Goal: Task Accomplishment & Management: Manage account settings

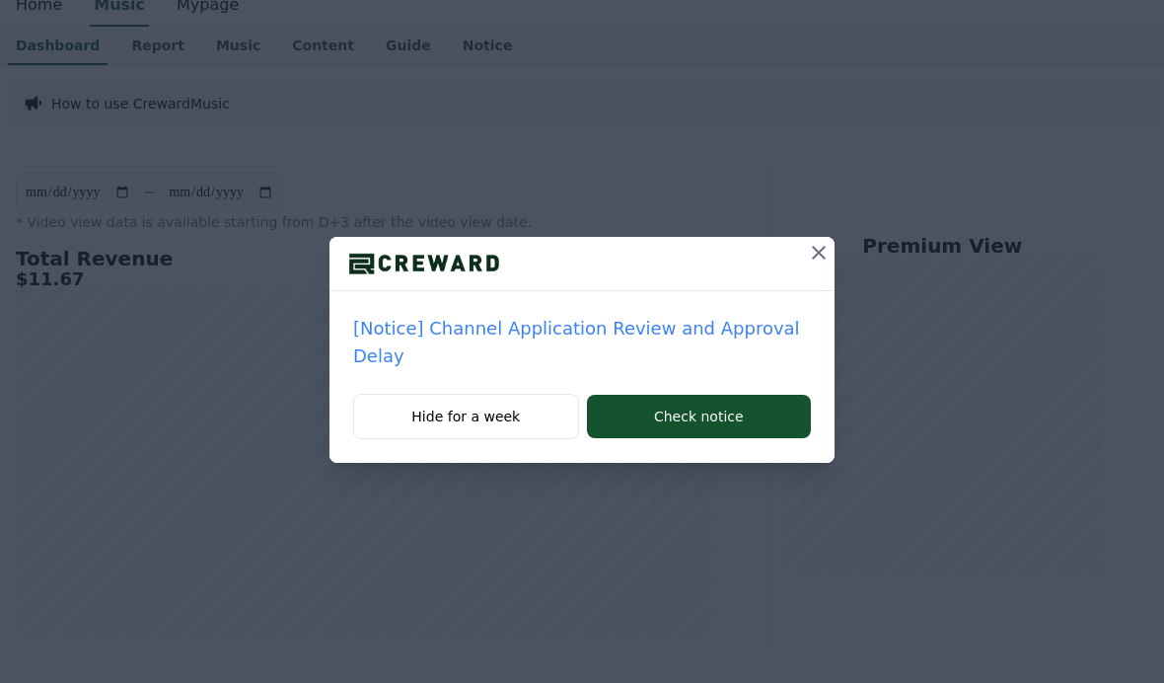
click at [820, 251] on icon at bounding box center [819, 253] width 24 height 24
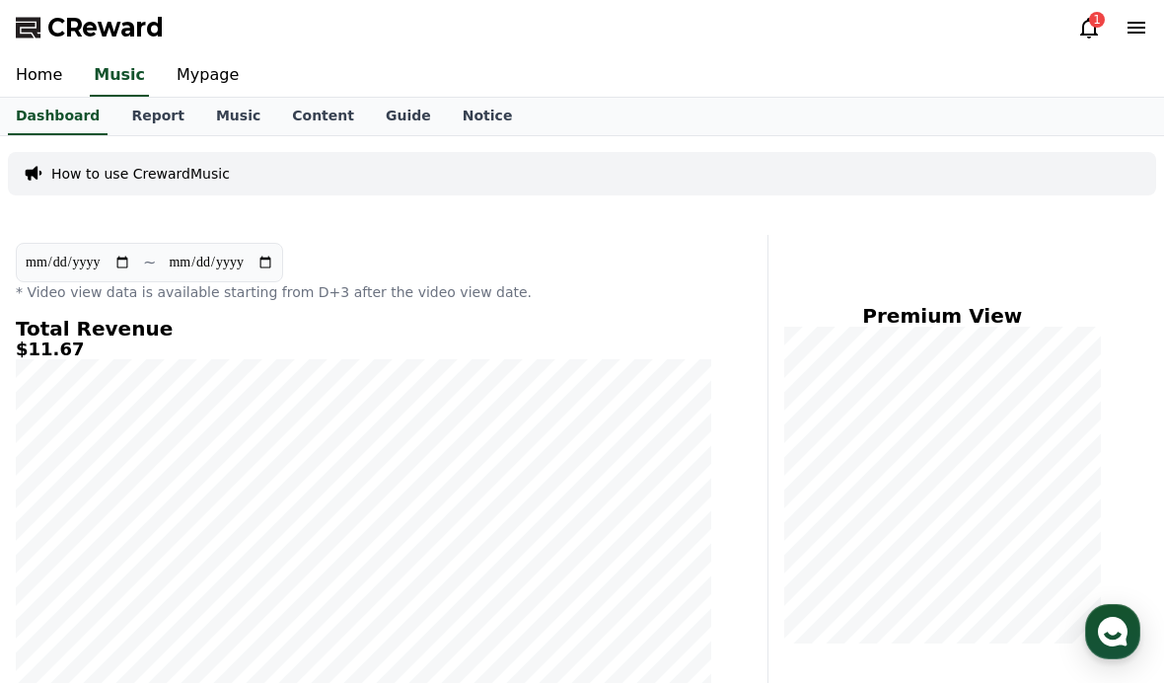
click at [1089, 33] on icon at bounding box center [1089, 28] width 24 height 24
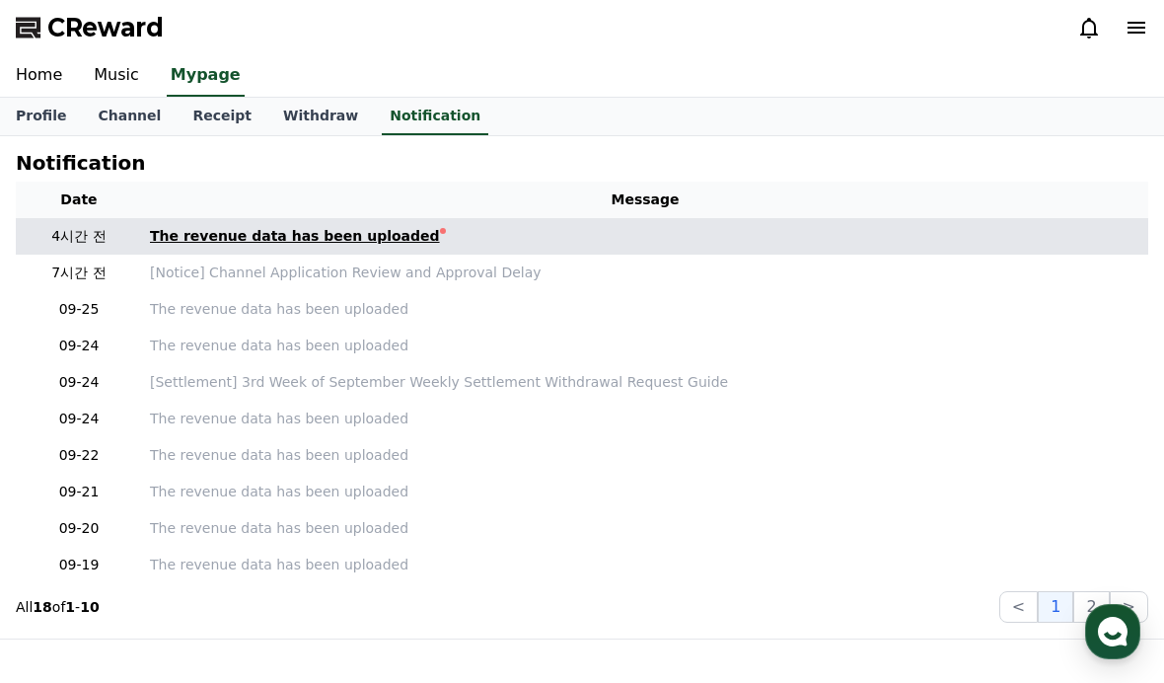
click at [344, 226] on div "The revenue data has been uploaded" at bounding box center [295, 236] width 290 height 21
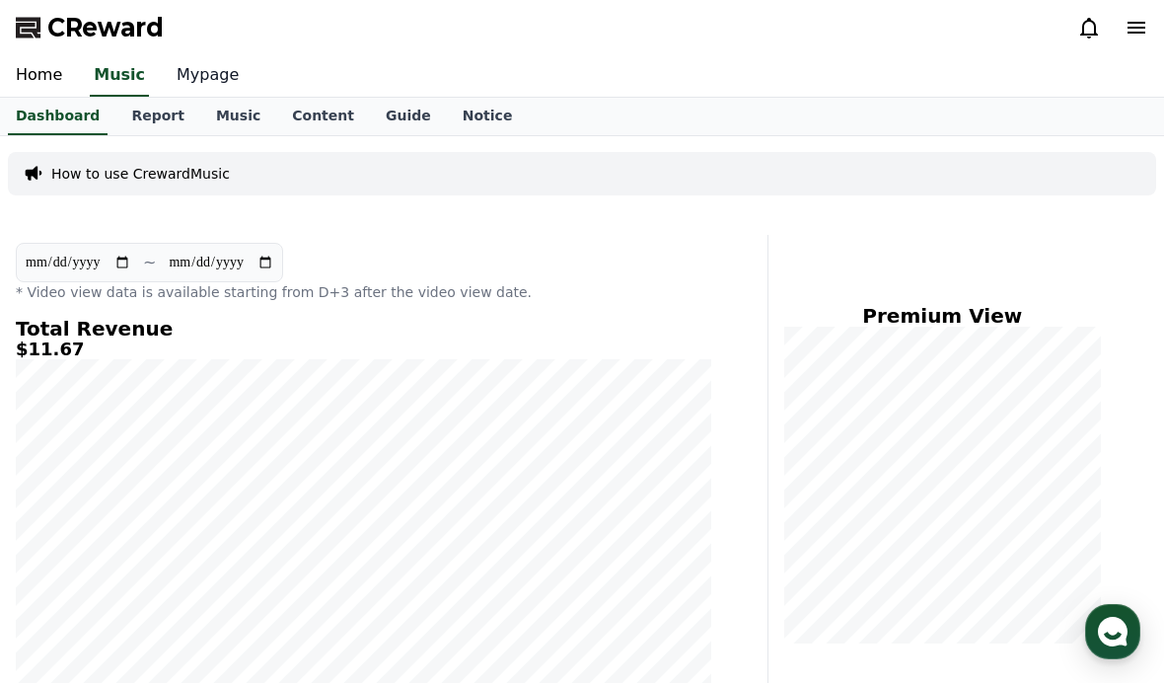
click at [206, 90] on link "Mypage" at bounding box center [208, 75] width 94 height 41
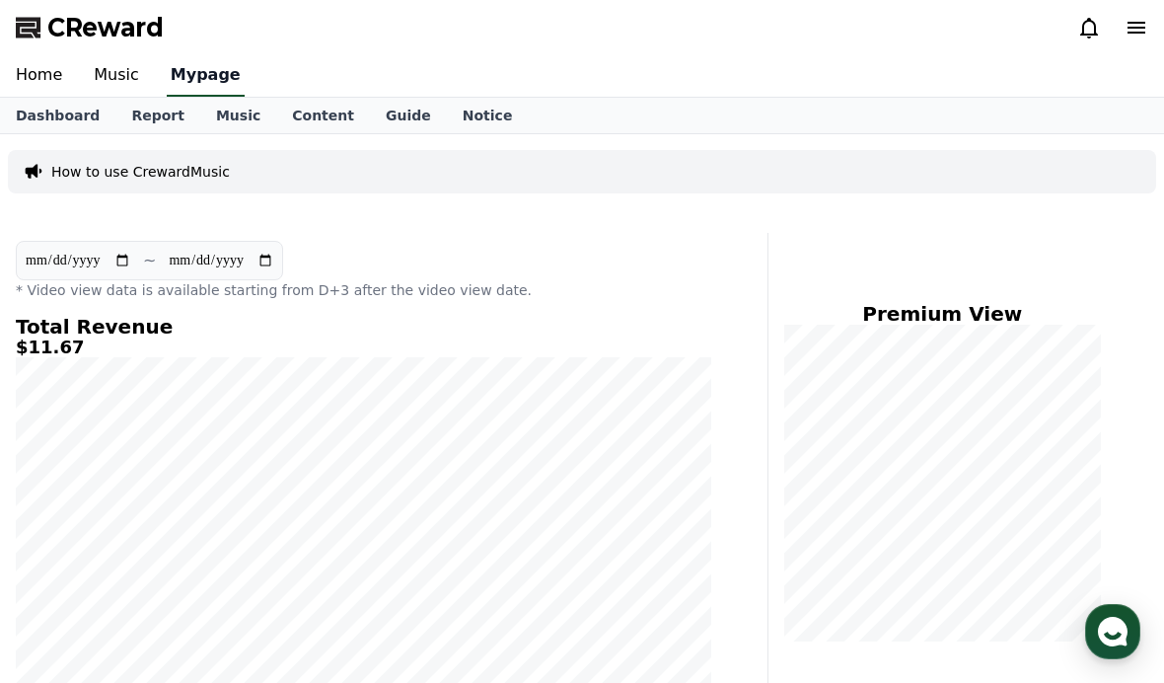
select select "**********"
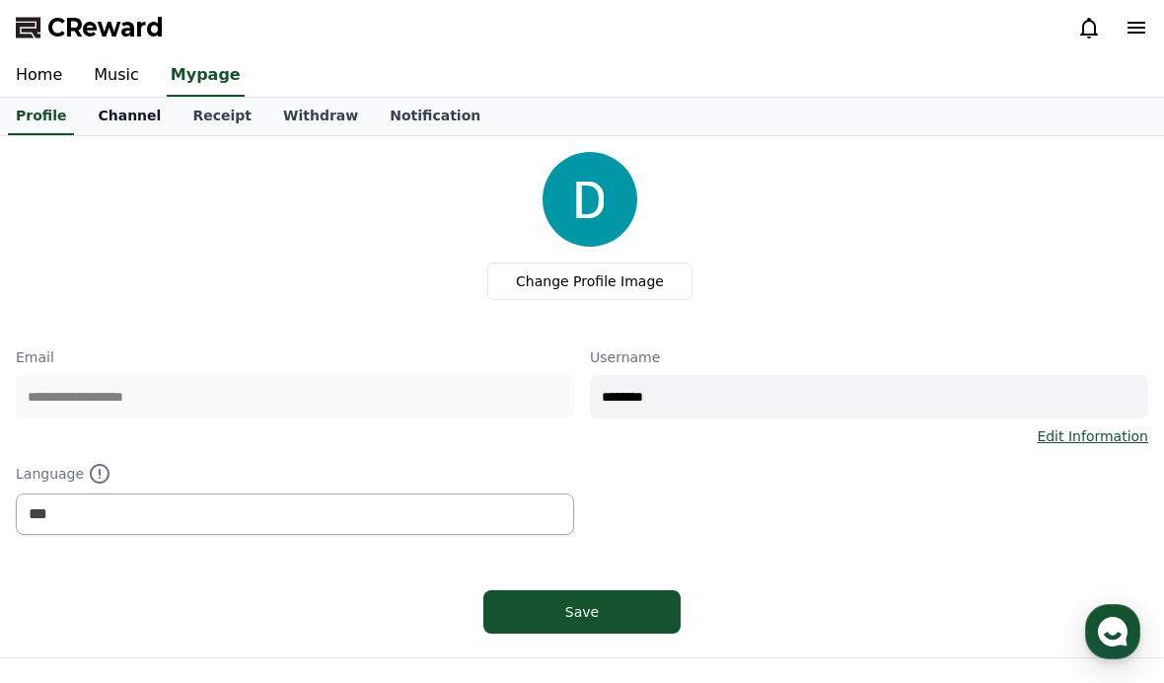
click at [128, 109] on link "Channel" at bounding box center [129, 116] width 95 height 37
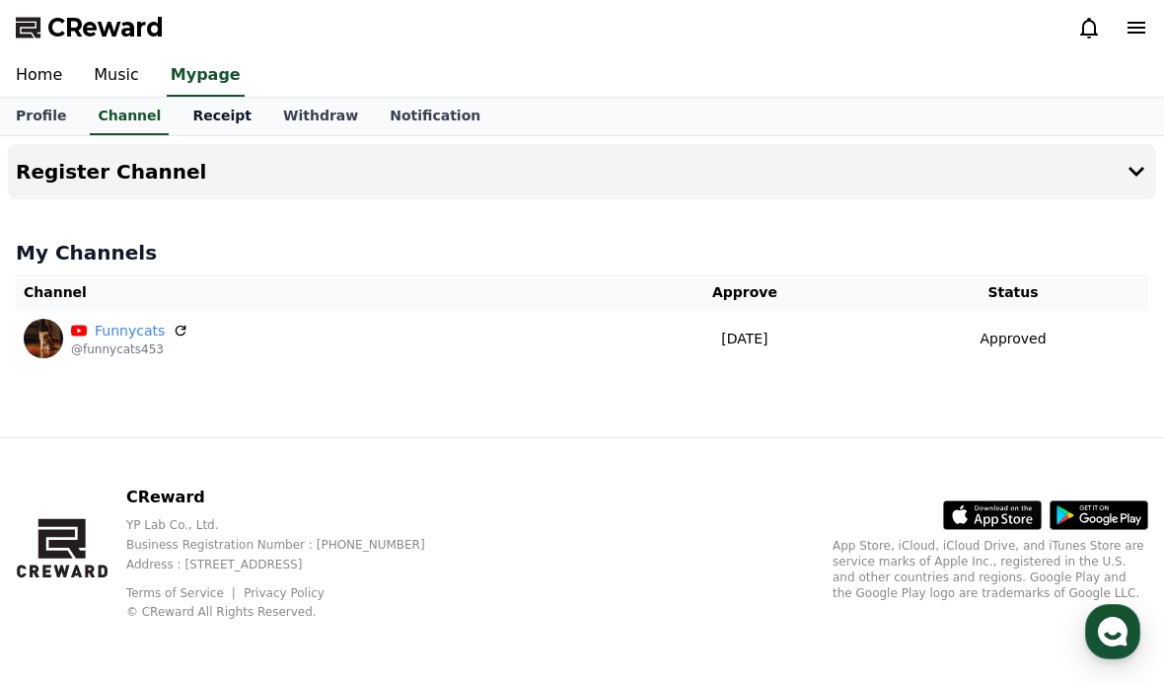
click at [198, 120] on link "Receipt" at bounding box center [222, 116] width 91 height 37
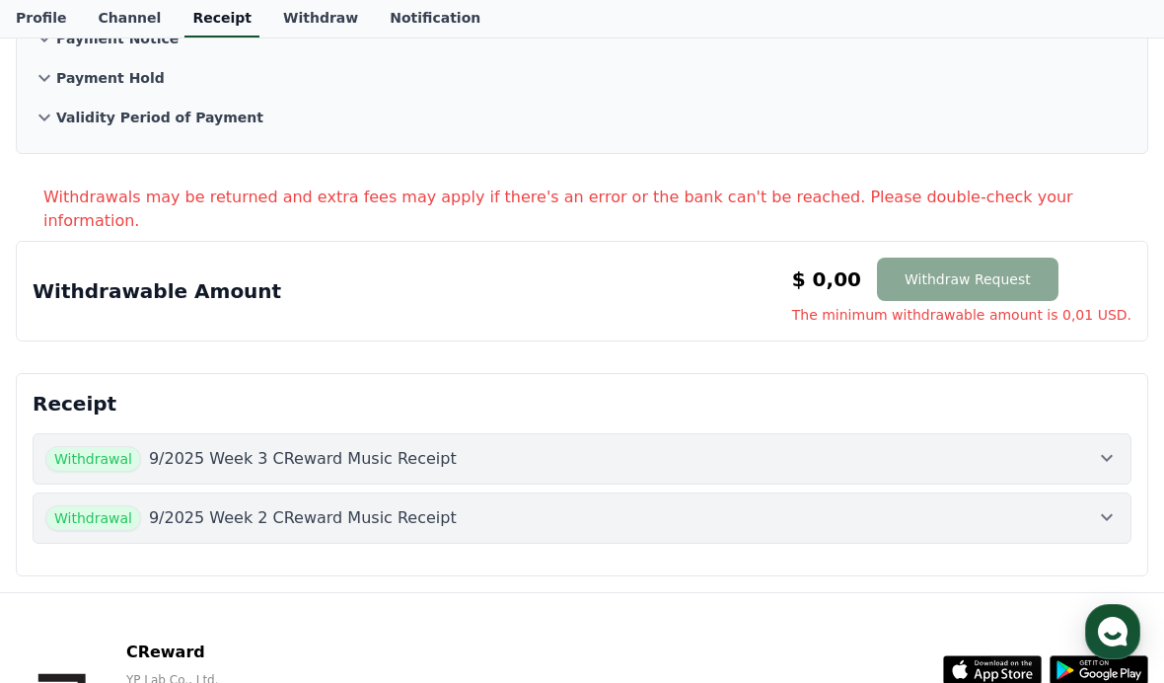
scroll to position [218, 0]
click at [330, 446] on p "9/2025 Week 3 CReward Music Receipt" at bounding box center [303, 458] width 308 height 24
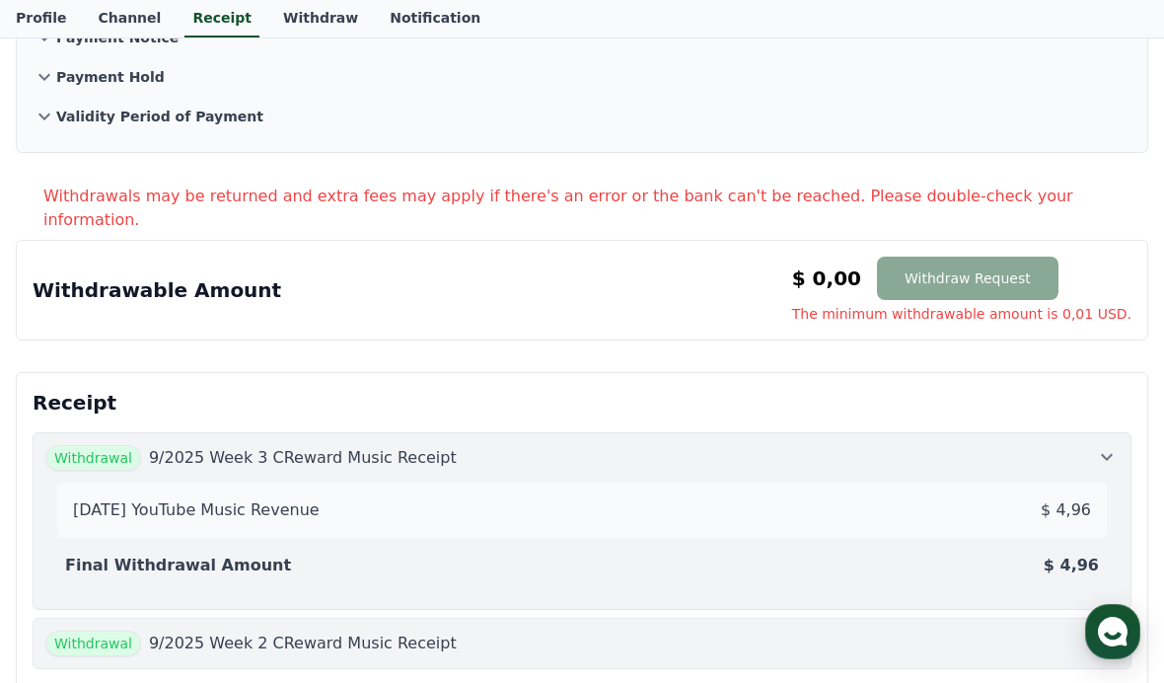
click at [353, 585] on button "Withdrawal 9/2025 Week 3 CReward Music Receipt [DATE] YouTube Music Revenue $ 4…" at bounding box center [582, 521] width 1099 height 178
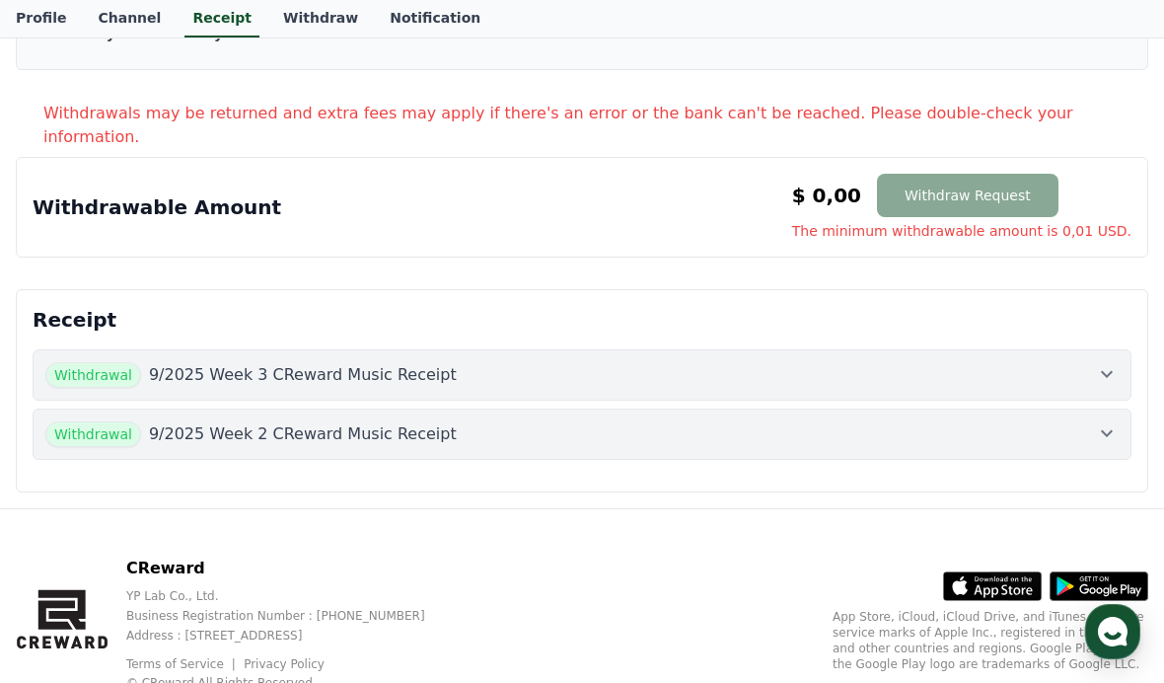
click at [381, 422] on p "9/2025 Week 2 CReward Music Receipt" at bounding box center [303, 434] width 308 height 24
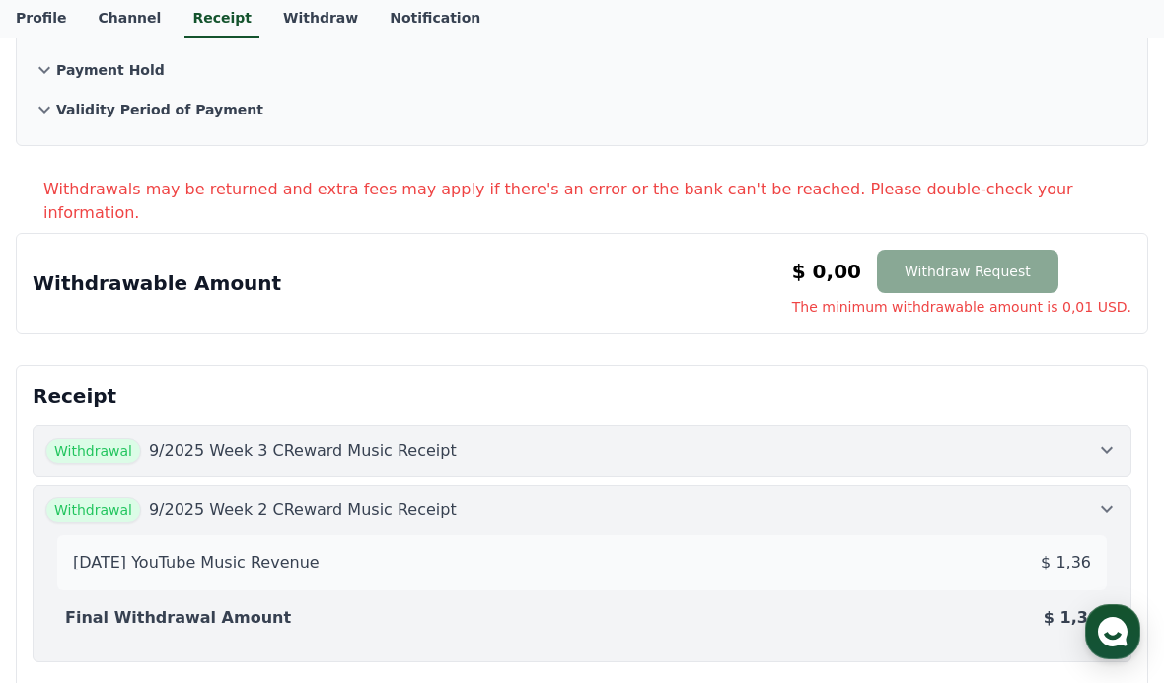
scroll to position [0, 0]
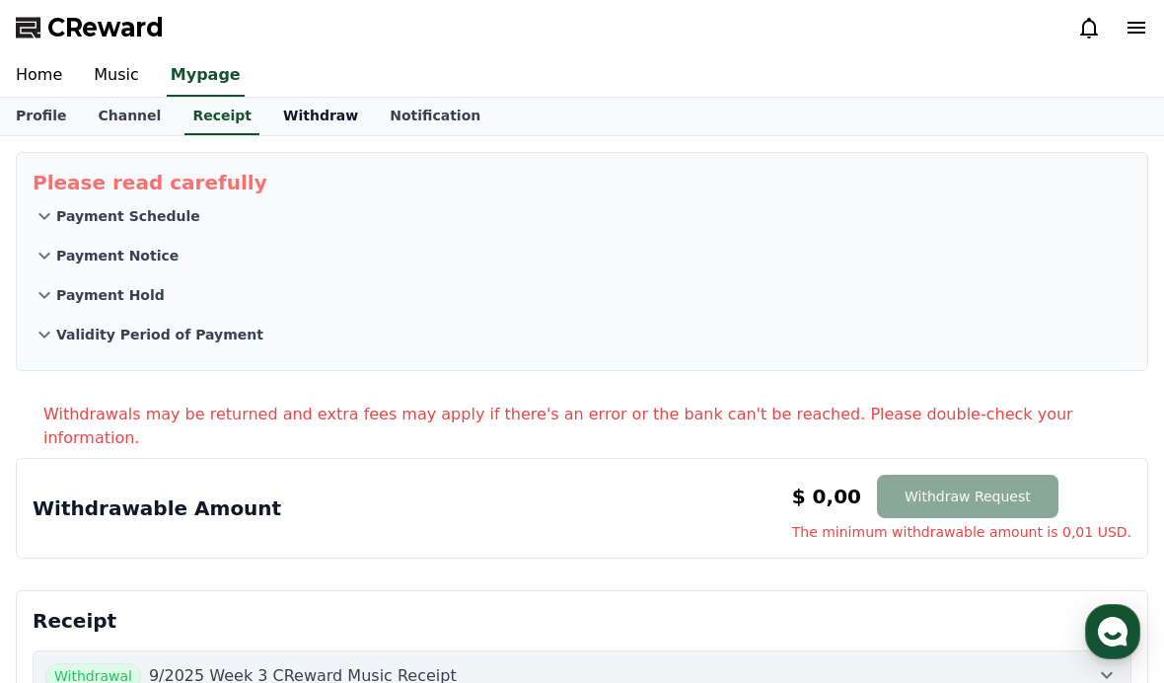
click at [267, 102] on link "Withdraw" at bounding box center [320, 116] width 107 height 37
click at [109, 82] on link "Music" at bounding box center [116, 75] width 77 height 41
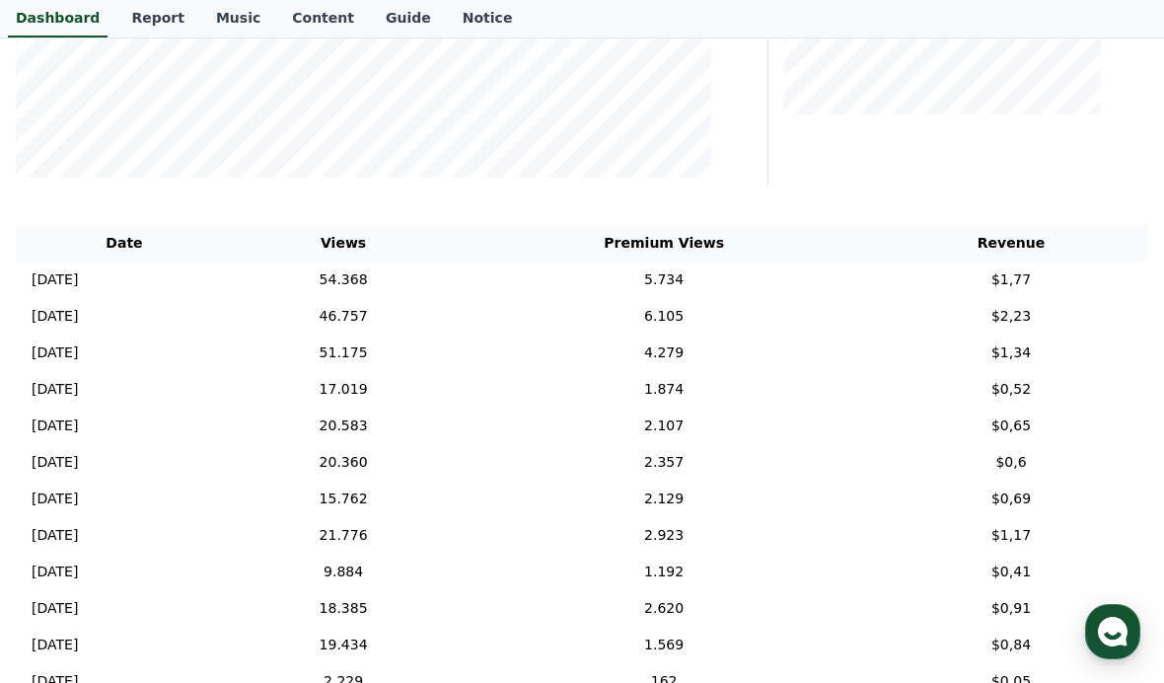
scroll to position [537, 0]
